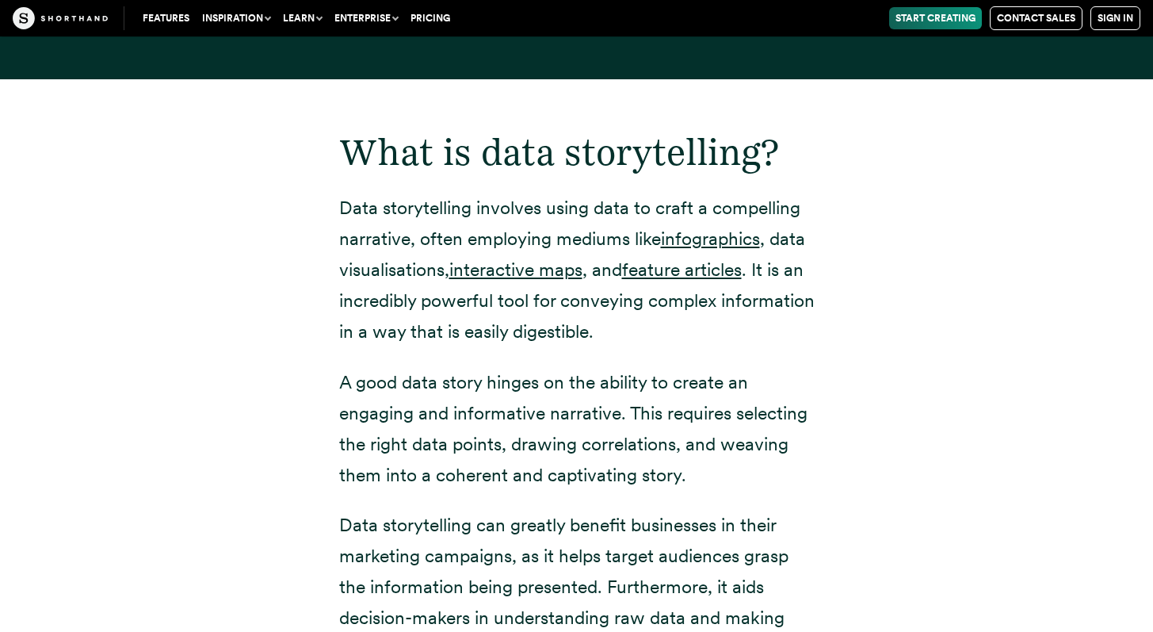
scroll to position [1937, 0]
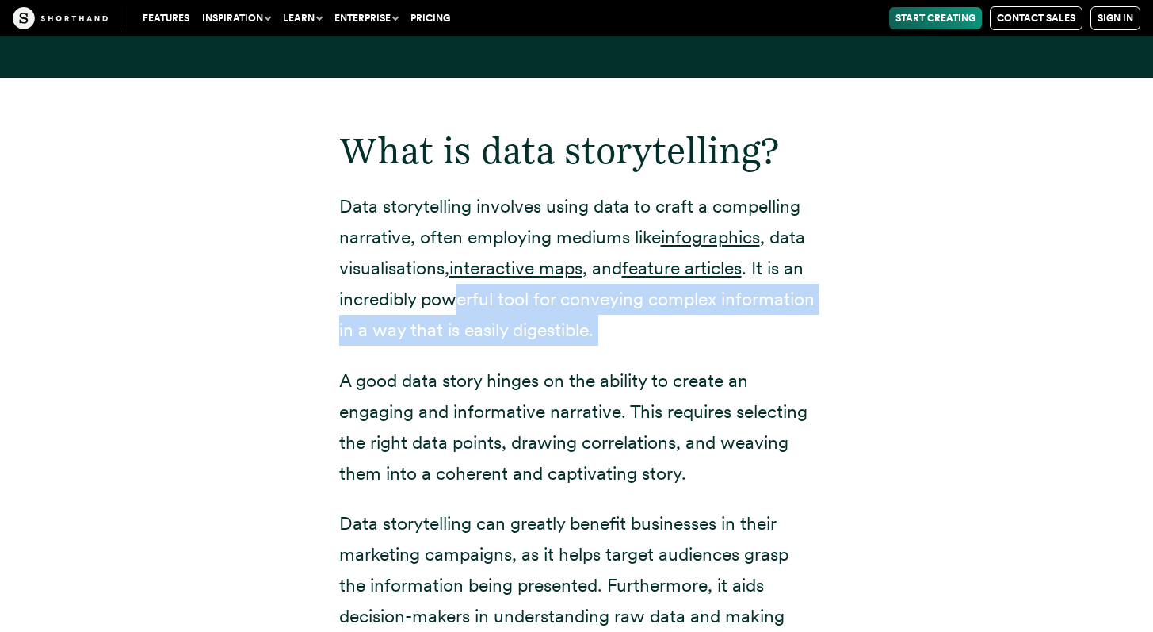
drag, startPoint x: 456, startPoint y: 305, endPoint x: 540, endPoint y: 348, distance: 94.3
click at [542, 349] on div "What is data storytelling? Data storytelling involves using data to craft a com…" at bounding box center [577, 473] width 476 height 790
click at [540, 348] on div "What is data storytelling? Data storytelling involves using data to craft a com…" at bounding box center [577, 473] width 476 height 790
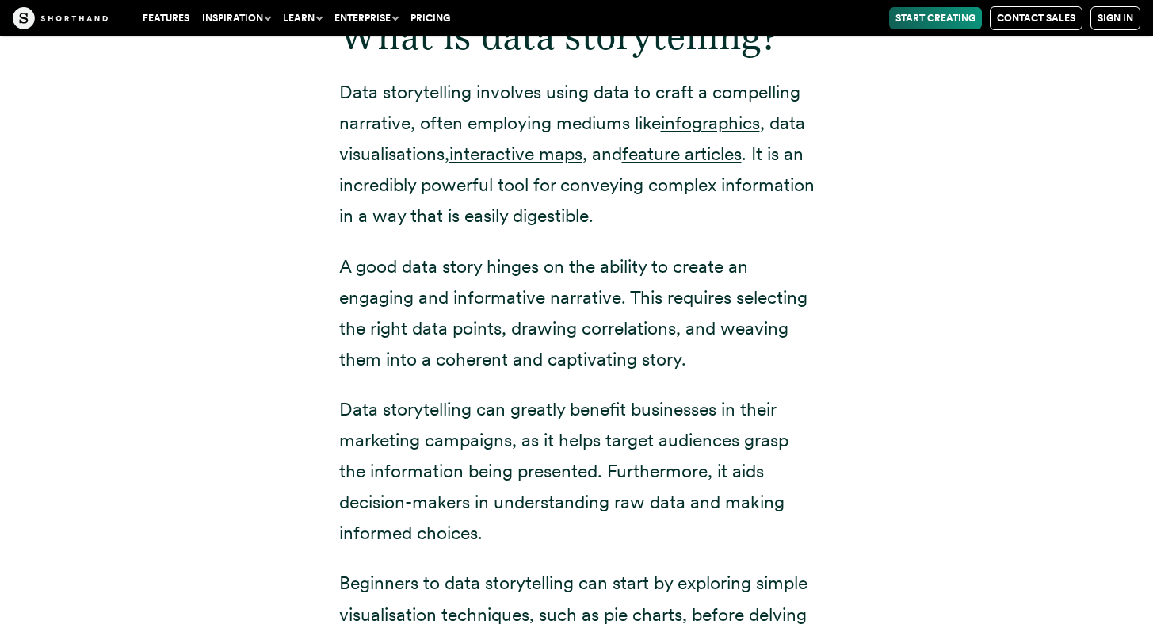
scroll to position [2054, 0]
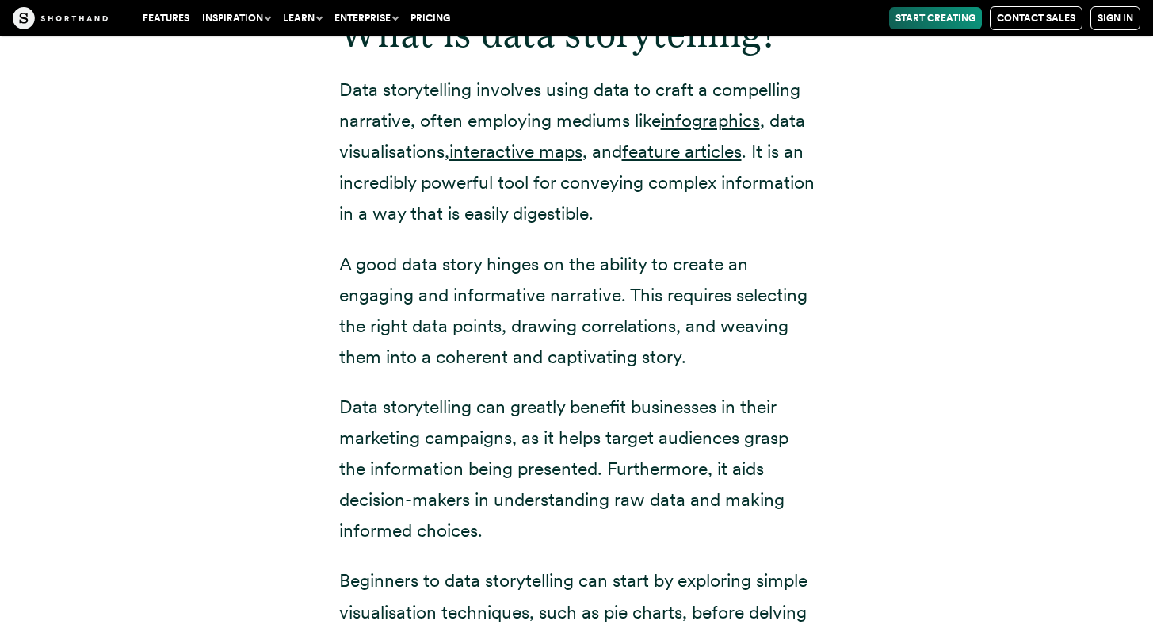
click at [504, 399] on p "Data storytelling can greatly benefit businesses in their marketing campaigns, …" at bounding box center [577, 469] width 476 height 155
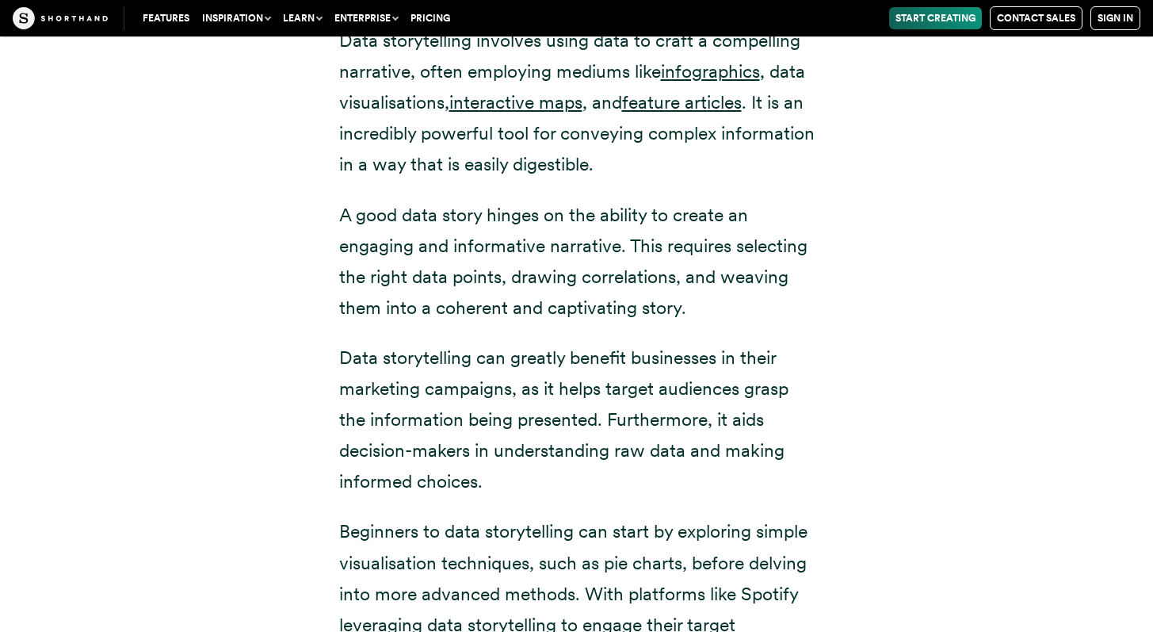
scroll to position [2110, 0]
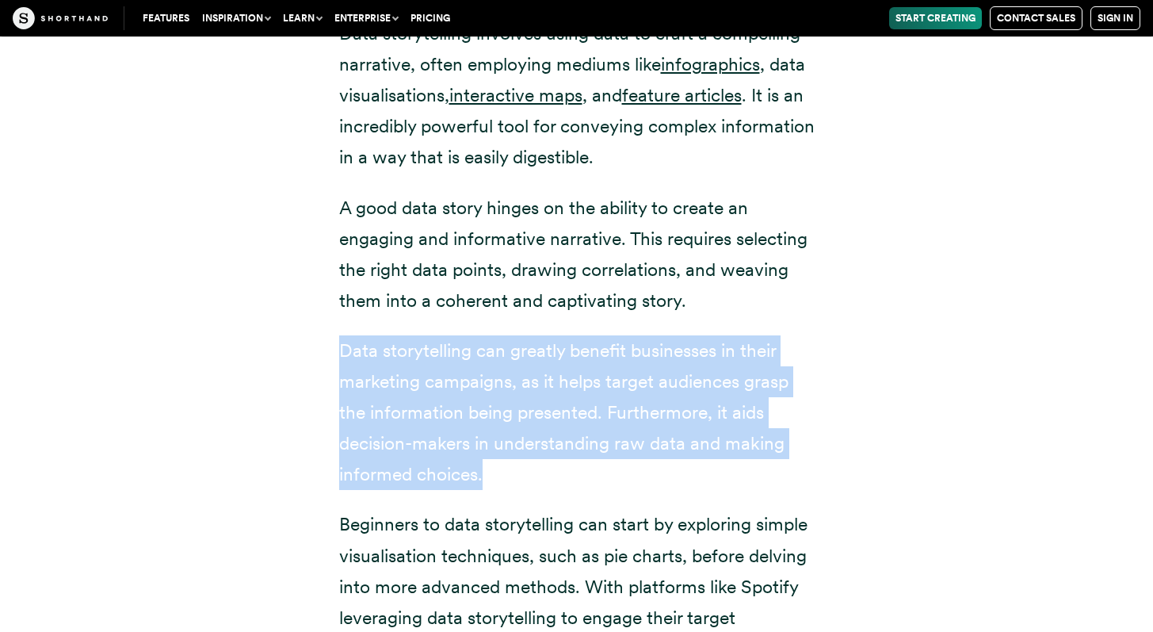
drag, startPoint x: 509, startPoint y: 480, endPoint x: 316, endPoint y: 327, distance: 246.1
click at [316, 327] on div "What is data storytelling? Data storytelling involves using data to craft a com…" at bounding box center [577, 300] width 539 height 790
drag, startPoint x: 327, startPoint y: 343, endPoint x: 488, endPoint y: 478, distance: 210.5
click at [488, 478] on div "What is data storytelling? Data storytelling involves using data to craft a com…" at bounding box center [577, 300] width 539 height 790
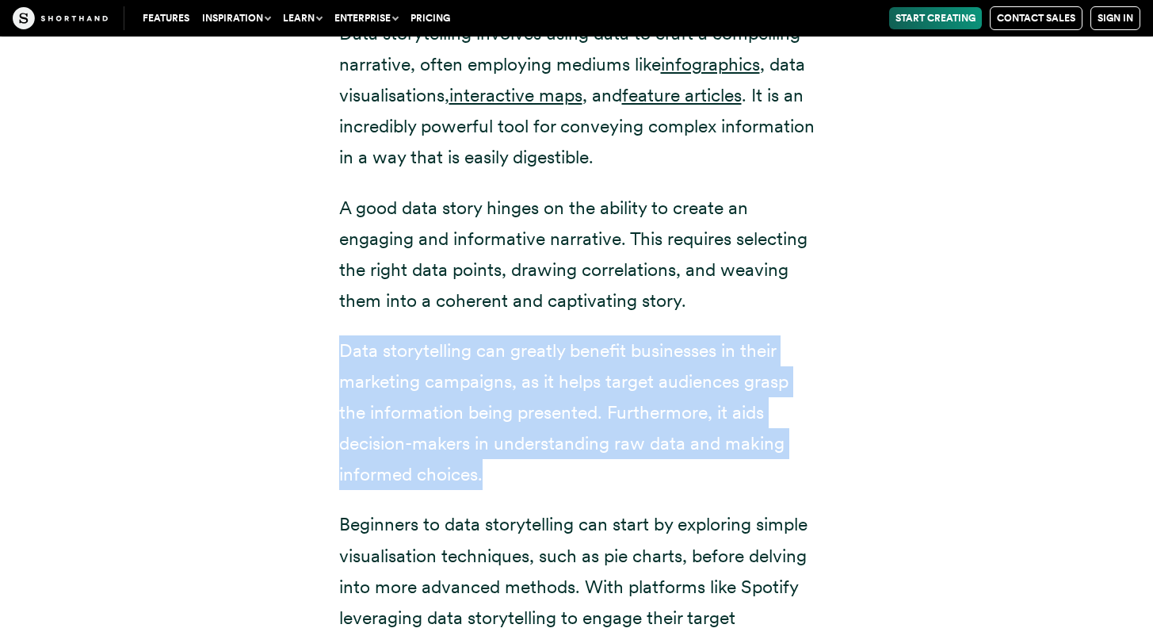
click at [488, 478] on p "Data storytelling can greatly benefit businesses in their marketing campaigns, …" at bounding box center [577, 412] width 476 height 155
drag, startPoint x: 487, startPoint y: 481, endPoint x: 337, endPoint y: 340, distance: 205.8
click at [337, 340] on div "What is data storytelling? Data storytelling involves using data to craft a com…" at bounding box center [577, 300] width 539 height 790
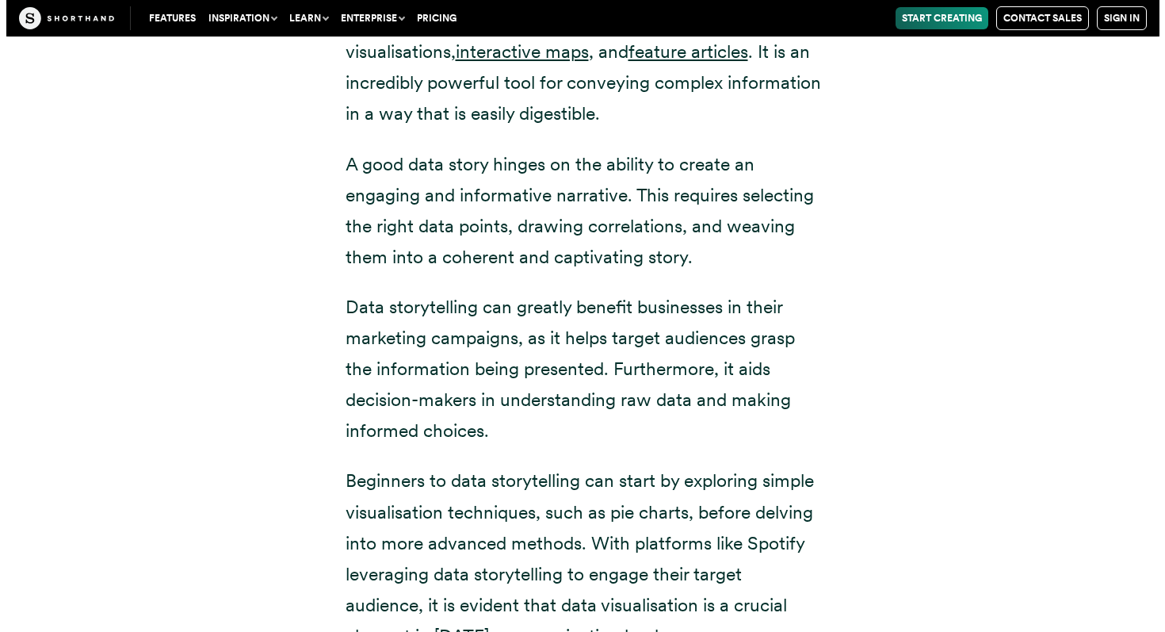
scroll to position [2155, 0]
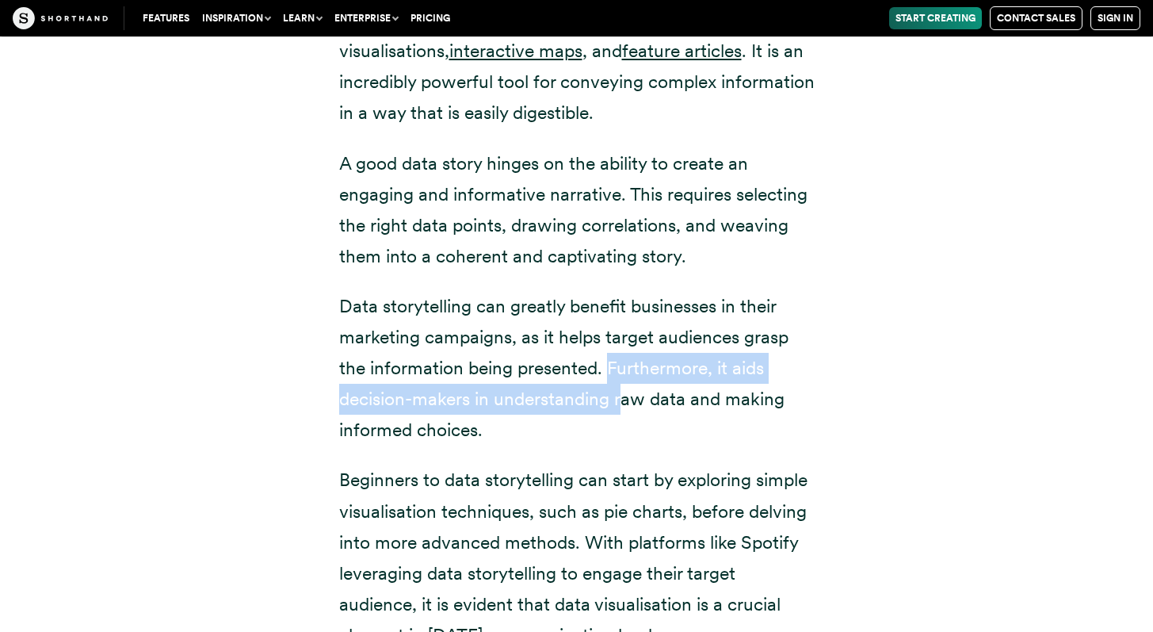
drag, startPoint x: 607, startPoint y: 370, endPoint x: 620, endPoint y: 400, distance: 32.7
click at [620, 400] on p "Data storytelling can greatly benefit businesses in their marketing campaigns, …" at bounding box center [577, 368] width 476 height 155
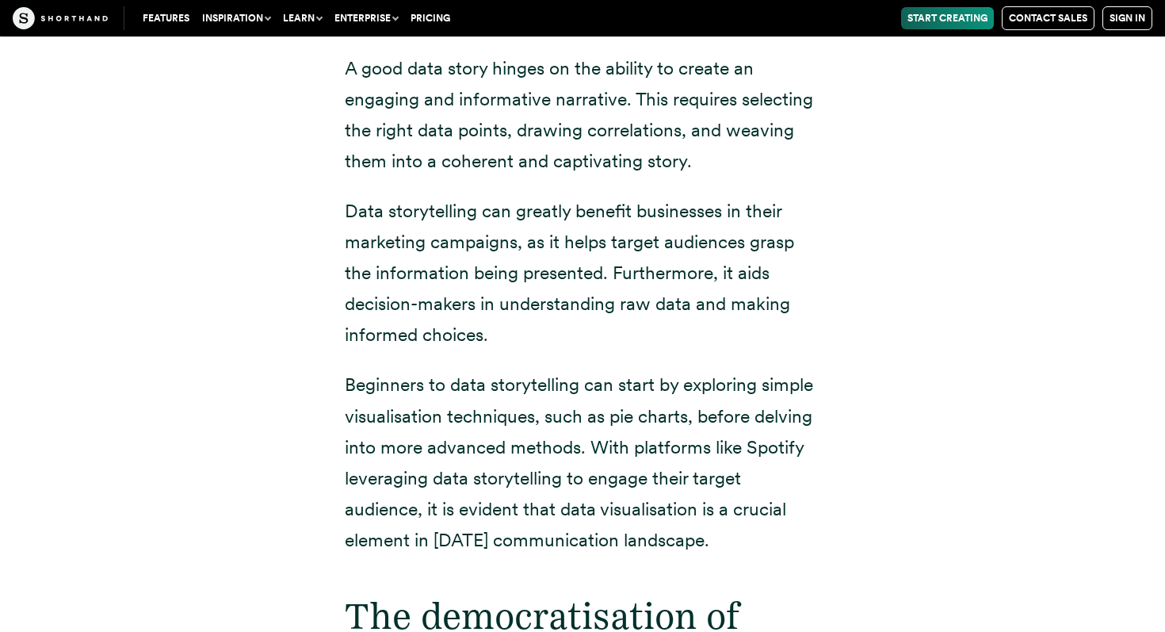
scroll to position [2251, 0]
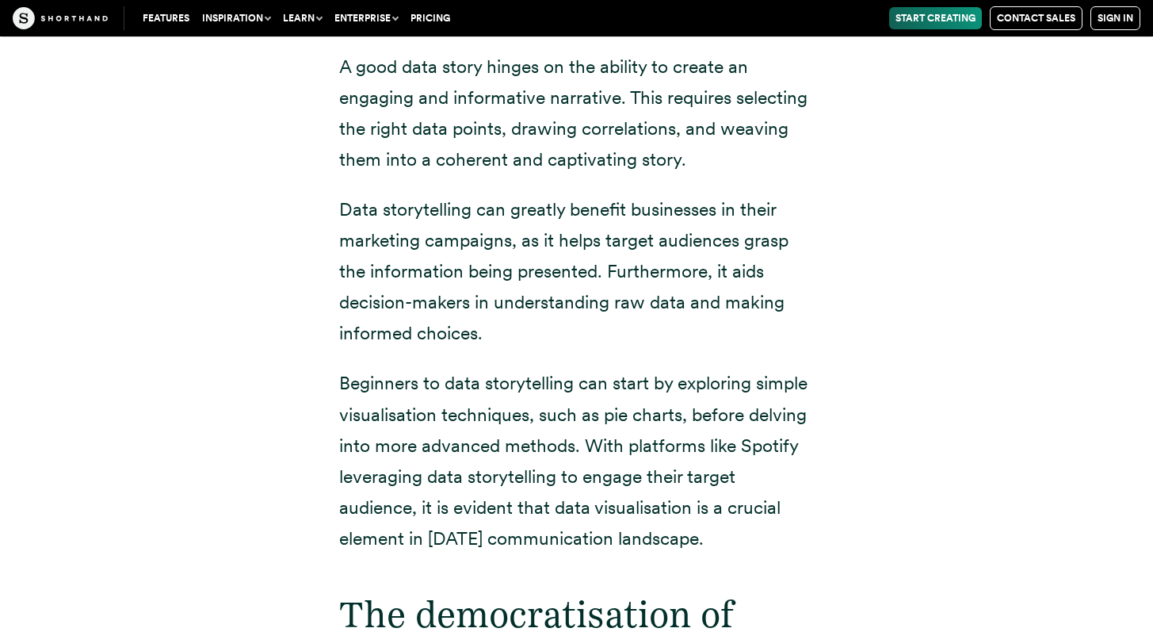
drag, startPoint x: 410, startPoint y: 537, endPoint x: 790, endPoint y: 540, distance: 379.7
click at [790, 540] on p "Beginners to data storytelling can start by exploring simple visualisation tech…" at bounding box center [577, 461] width 476 height 186
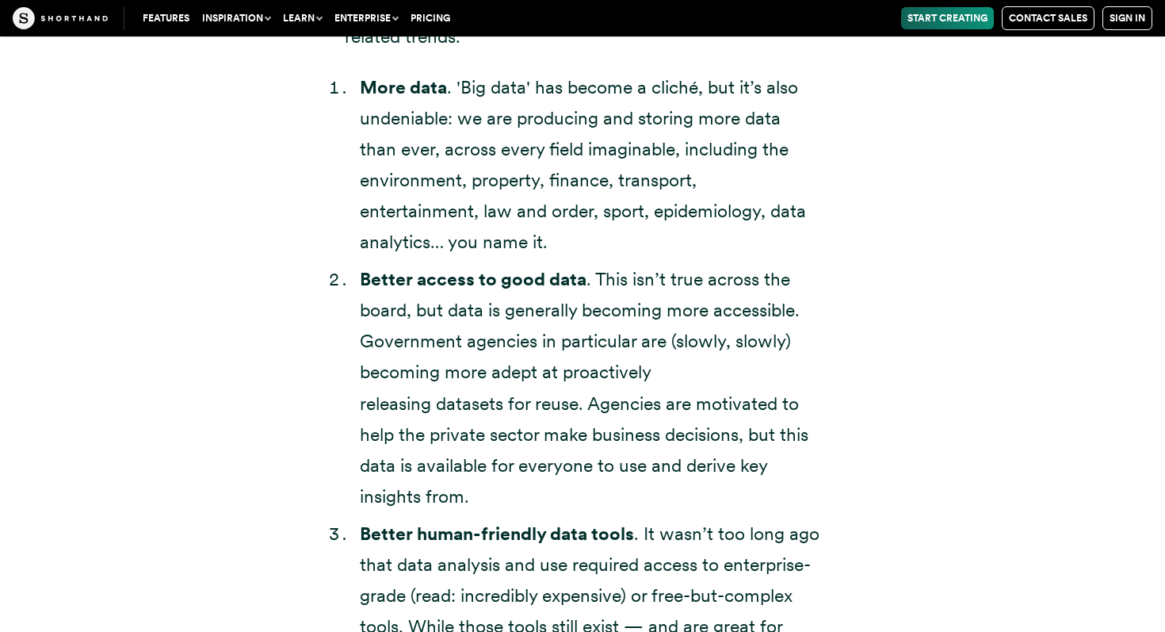
scroll to position [3417, 0]
